Goal: Browse casually

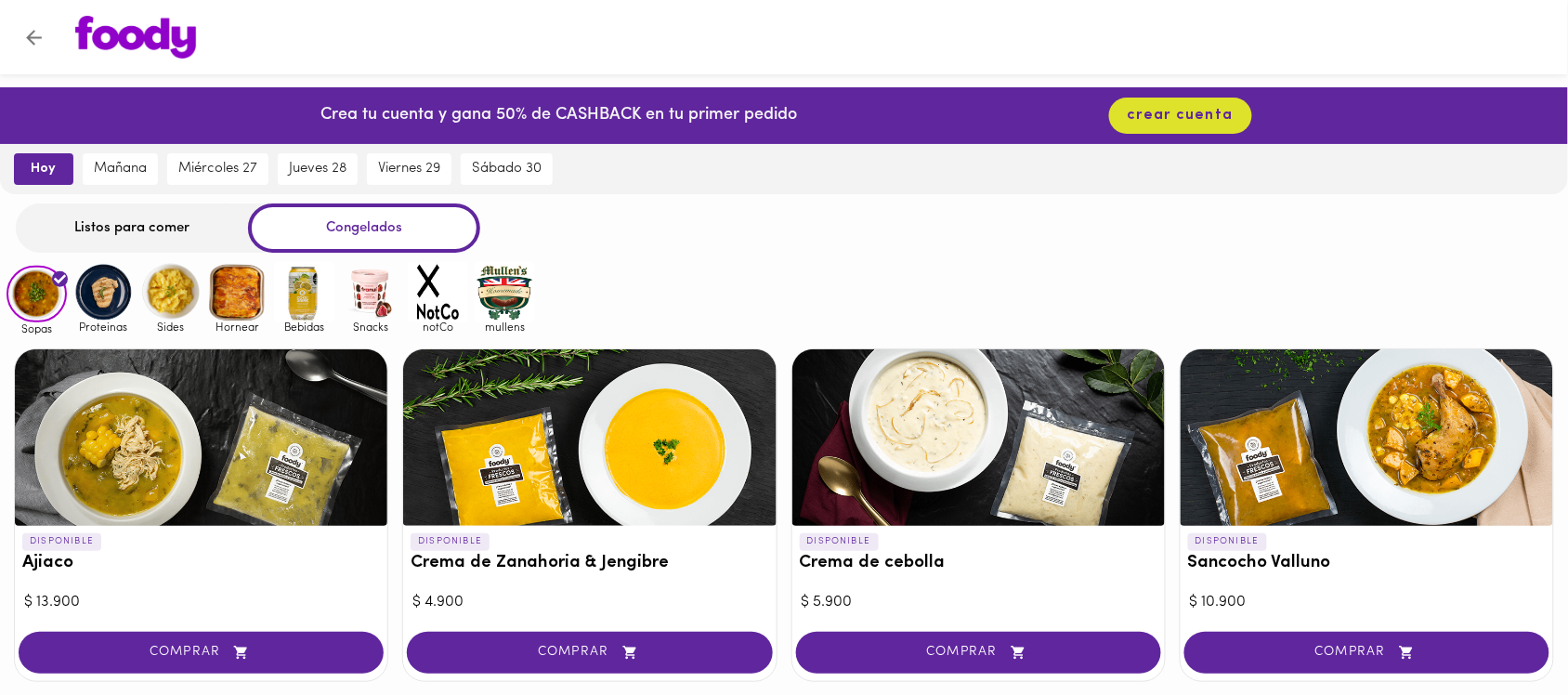
click at [102, 269] on img at bounding box center [103, 291] width 60 height 60
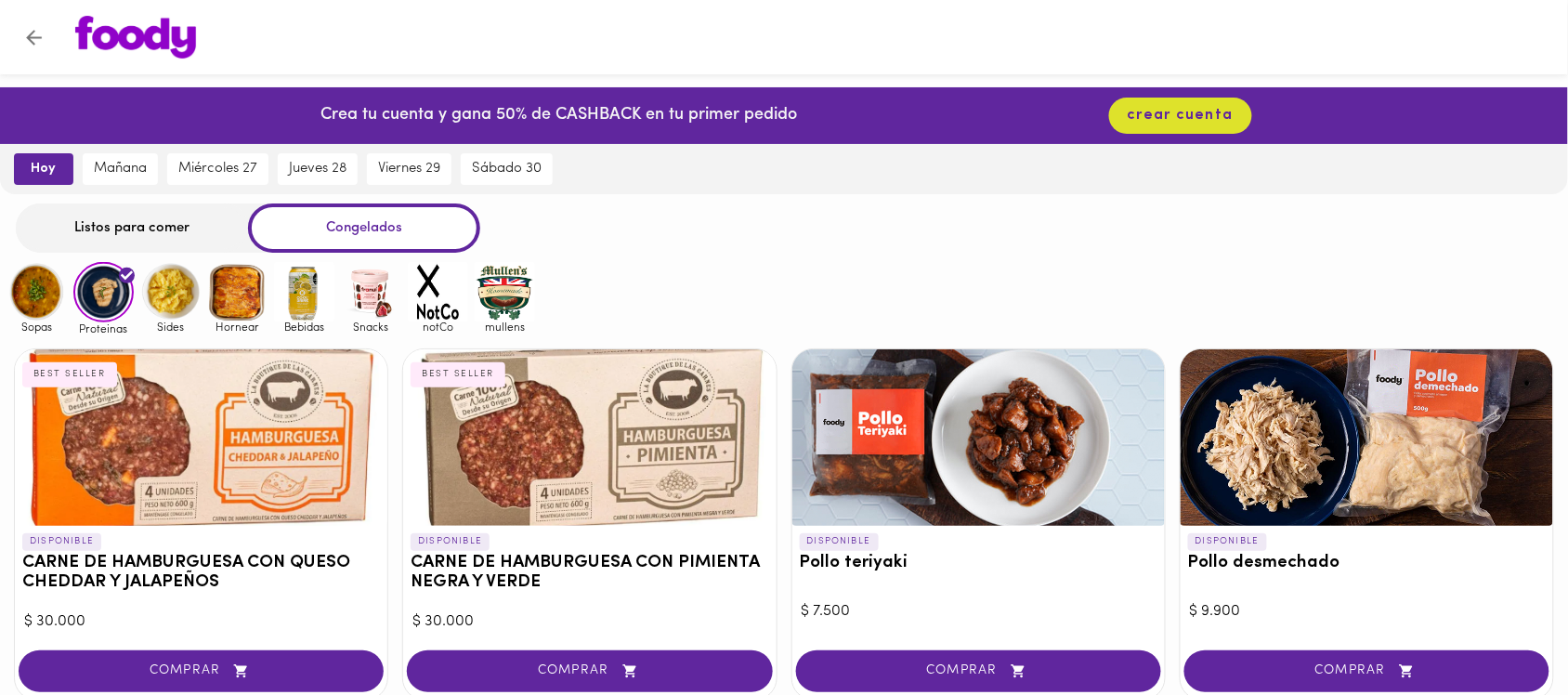
click at [186, 299] on img at bounding box center [169, 291] width 60 height 60
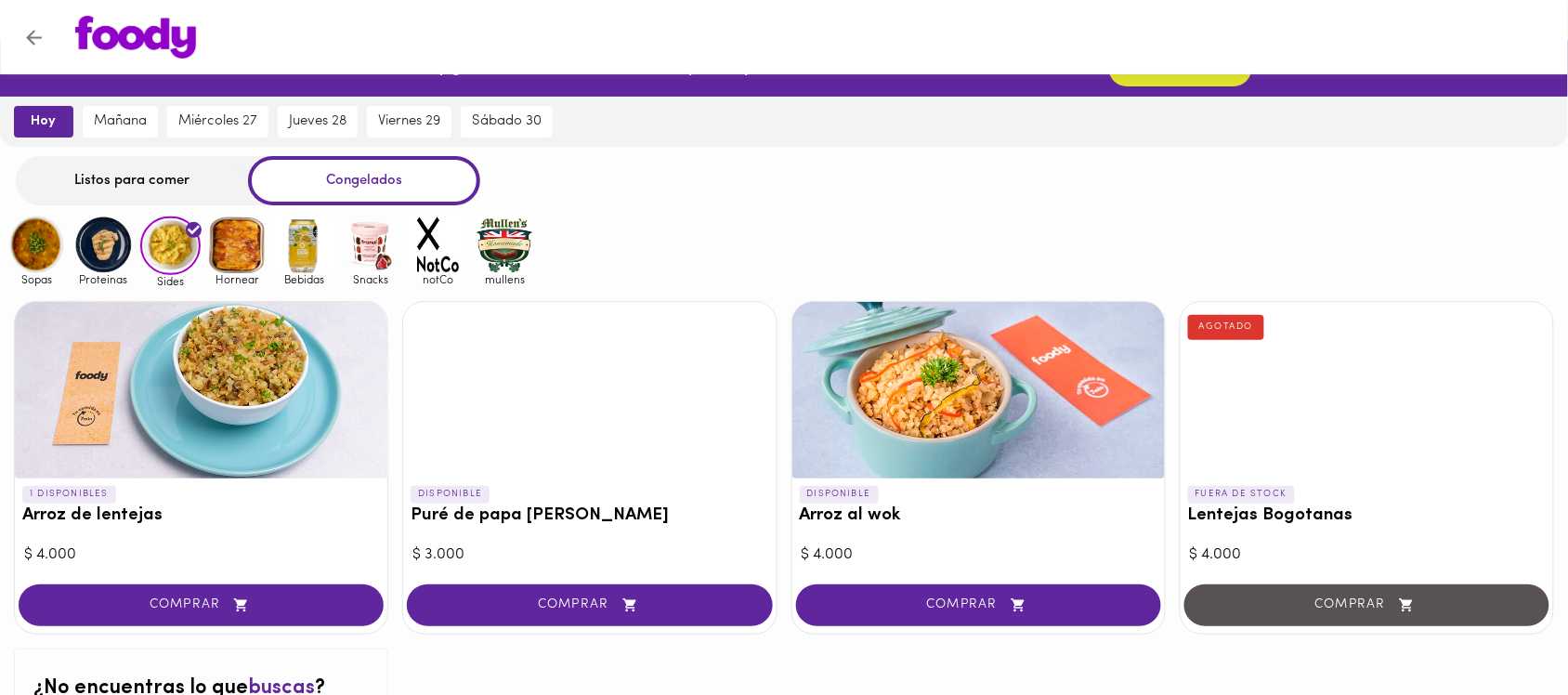
scroll to position [39, 0]
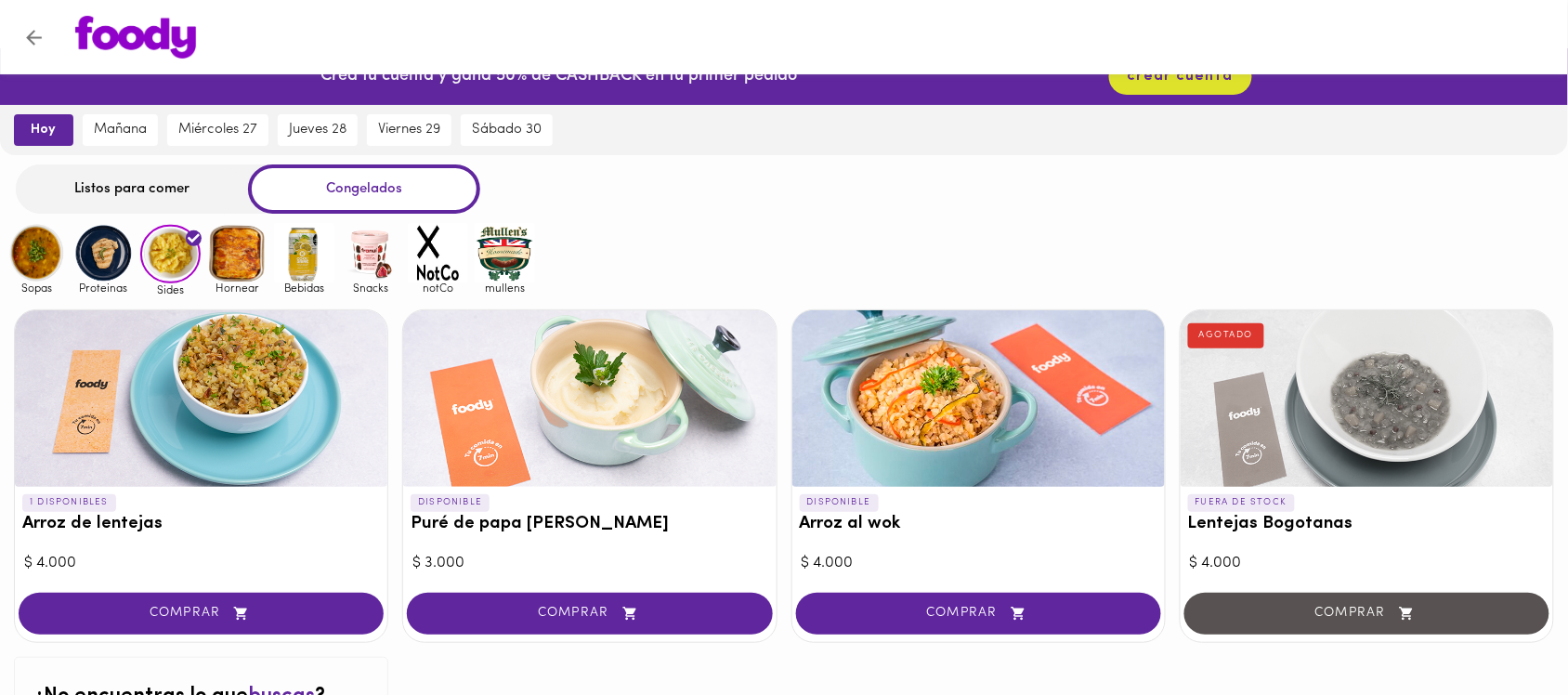
click at [244, 260] on img at bounding box center [237, 252] width 60 height 60
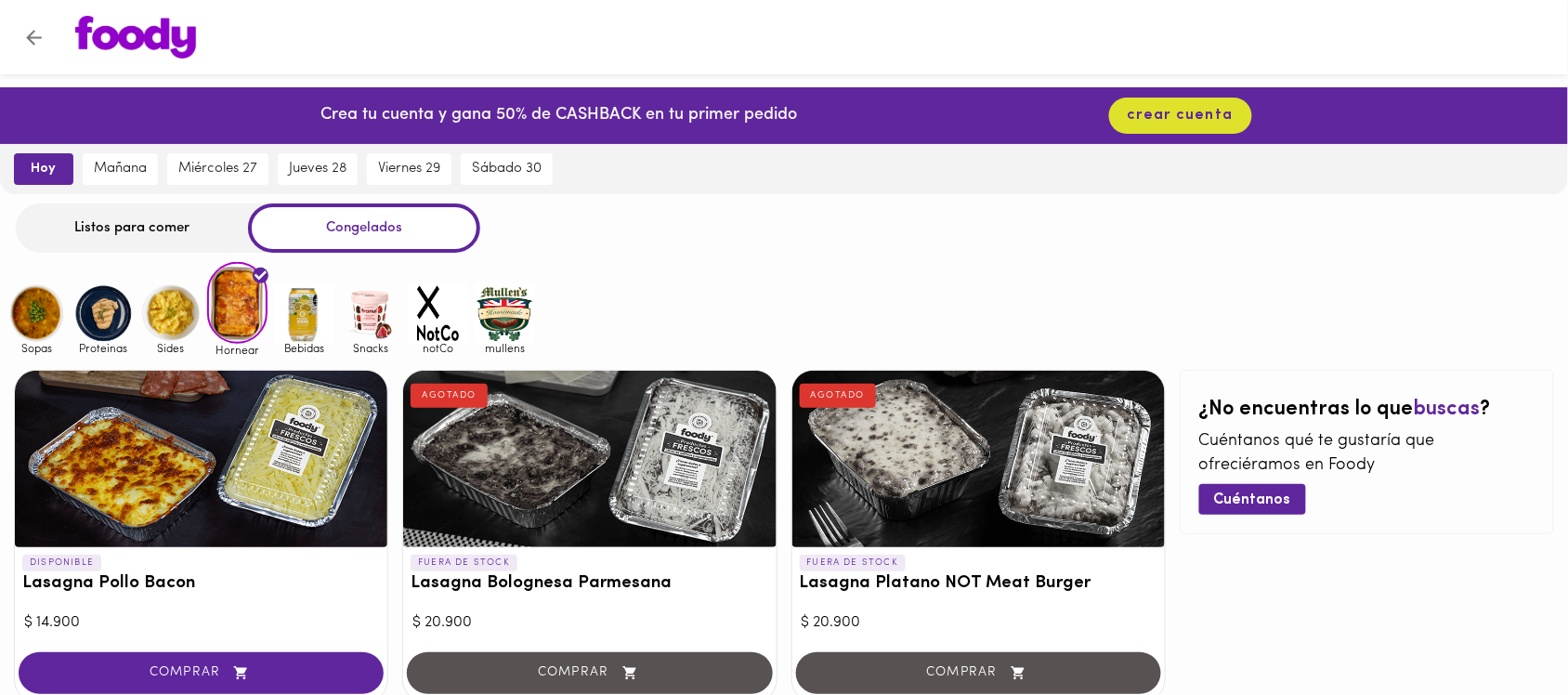
click at [288, 318] on img at bounding box center [304, 313] width 60 height 60
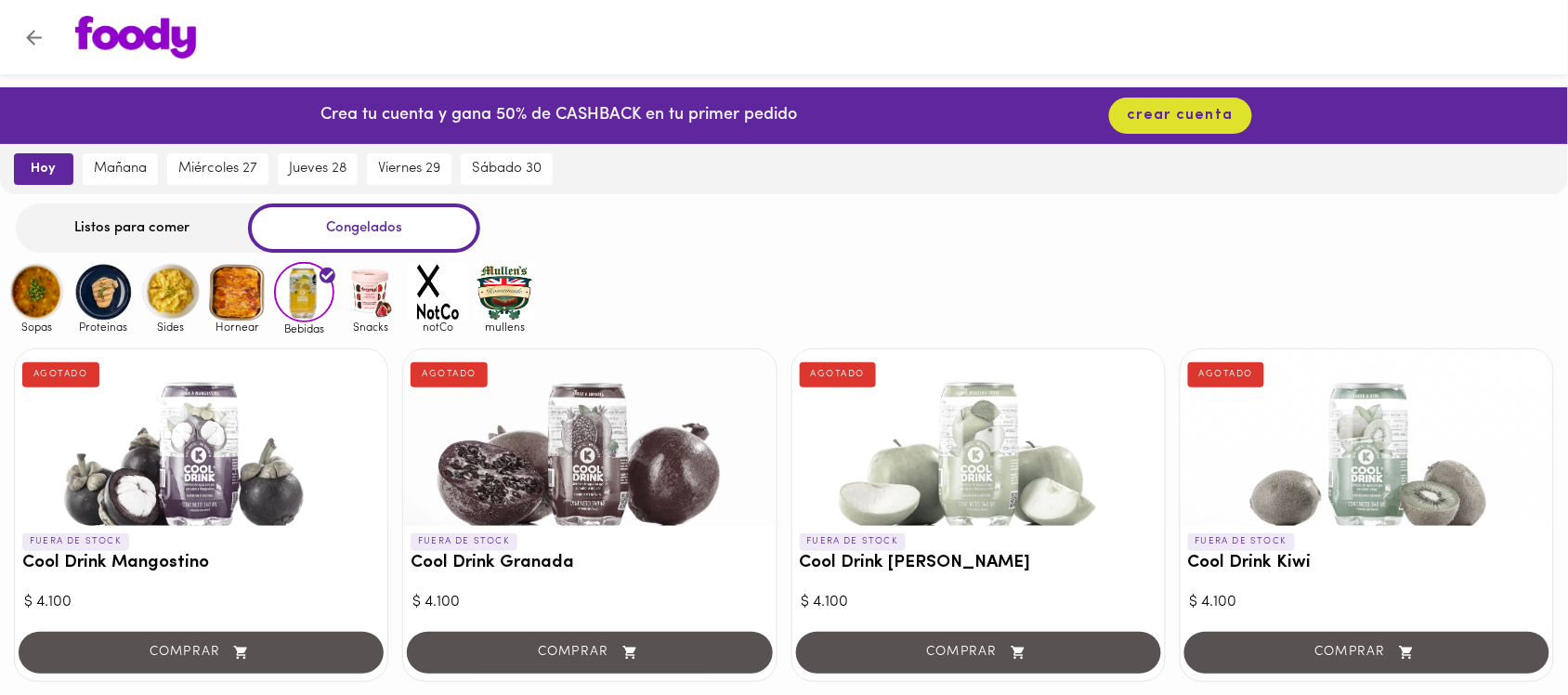
click at [373, 291] on img at bounding box center [370, 291] width 60 height 60
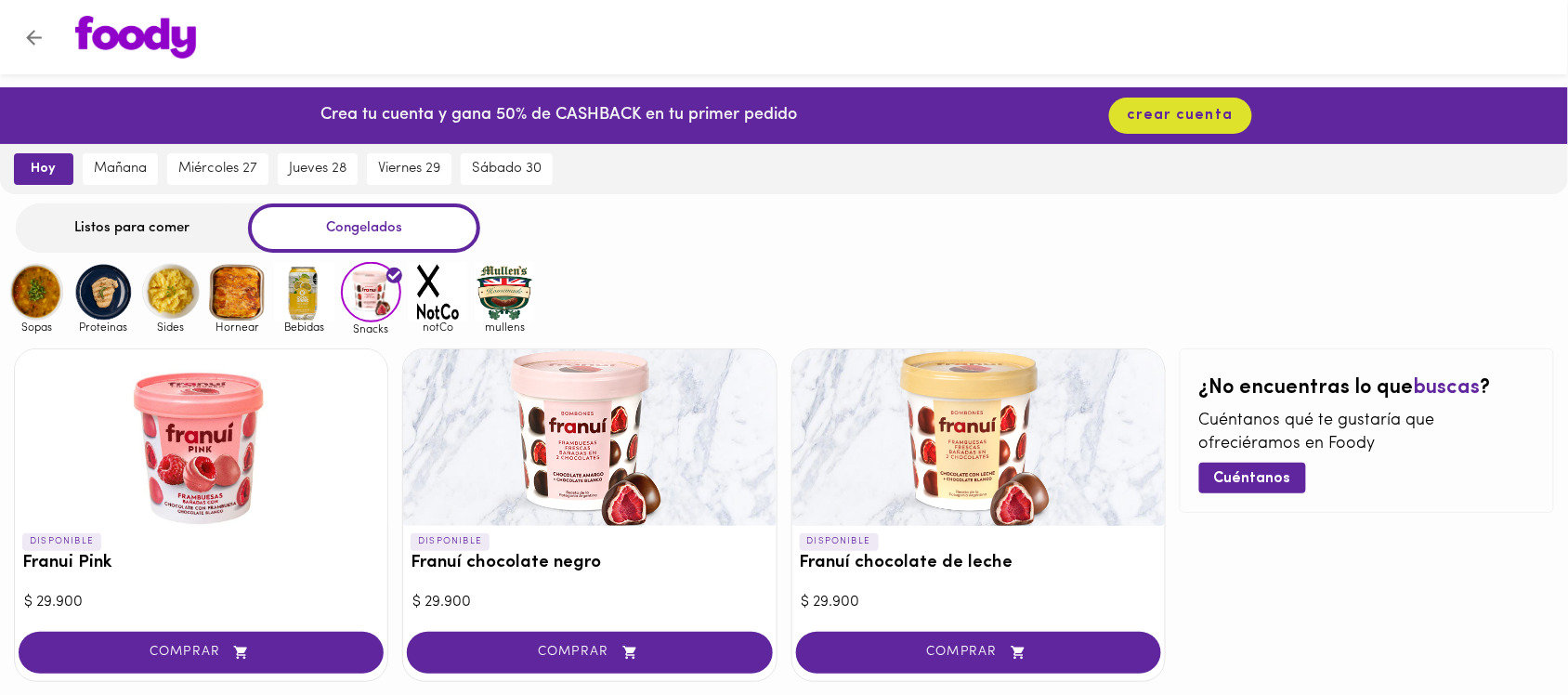
click at [16, 298] on img at bounding box center [36, 291] width 60 height 60
